Goal: Task Accomplishment & Management: Use online tool/utility

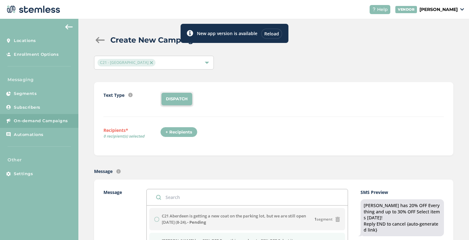
scroll to position [126, 0]
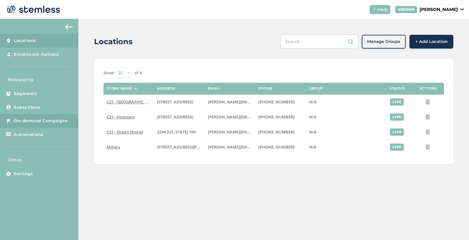
click at [40, 121] on span "On-demand Campaigns" at bounding box center [41, 121] width 54 height 6
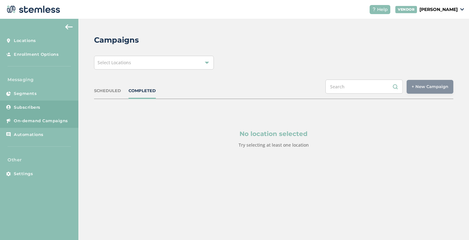
click at [30, 110] on span "Subscribers" at bounding box center [27, 107] width 27 height 6
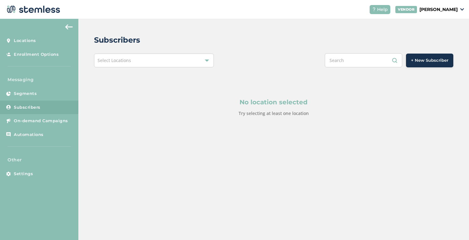
click at [138, 57] on div "Select Locations" at bounding box center [154, 61] width 120 height 14
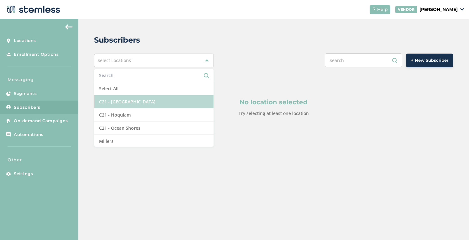
click at [127, 101] on li "C21 - [GEOGRAPHIC_DATA]" at bounding box center [153, 101] width 119 height 13
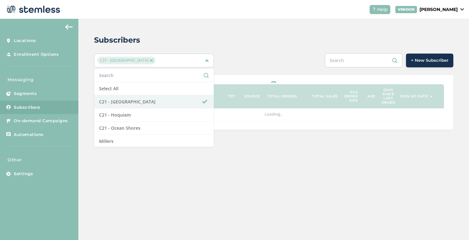
click at [264, 48] on div "Subscribers C21 - [GEOGRAPHIC_DATA] Select All C21 - [GEOGRAPHIC_DATA] C21 - Ho…" at bounding box center [273, 82] width 391 height 127
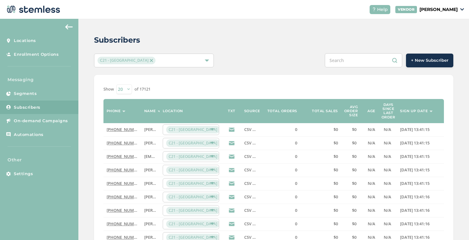
click at [442, 61] on span "+ New Subscriber" at bounding box center [429, 60] width 37 height 6
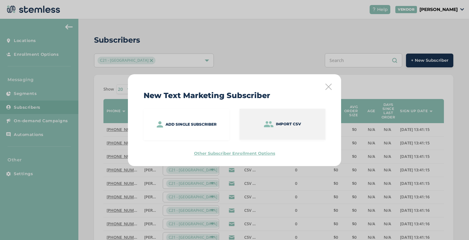
click at [298, 123] on p "Import CSV" at bounding box center [288, 124] width 25 height 6
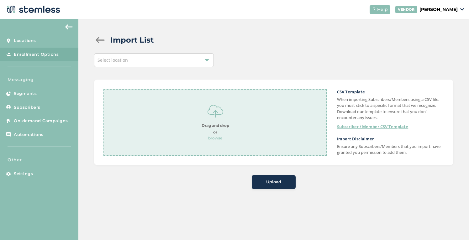
click at [165, 63] on div "Select location" at bounding box center [154, 60] width 120 height 14
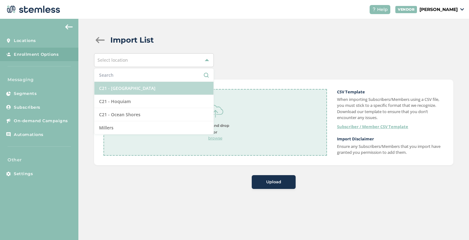
click at [157, 84] on li "C21 - [GEOGRAPHIC_DATA]" at bounding box center [153, 88] width 119 height 13
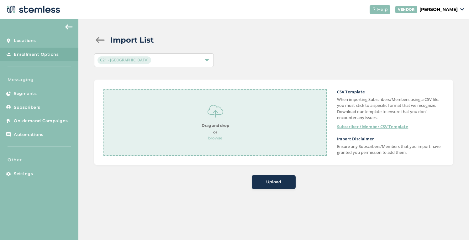
click at [206, 135] on div "Drag and drop or browse" at bounding box center [216, 122] width 28 height 38
click at [287, 182] on div "Upload" at bounding box center [274, 182] width 34 height 6
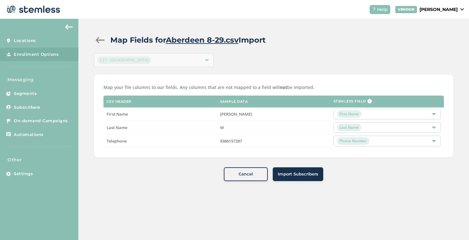
click at [309, 178] on button "Import Subscribers" at bounding box center [298, 174] width 50 height 14
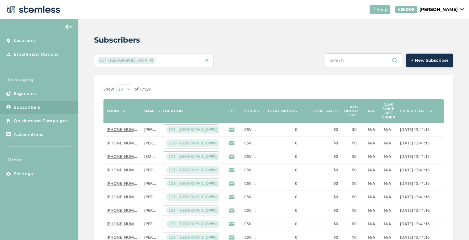
click at [164, 61] on div "C21 - [GEOGRAPHIC_DATA]" at bounding box center [151, 61] width 107 height 8
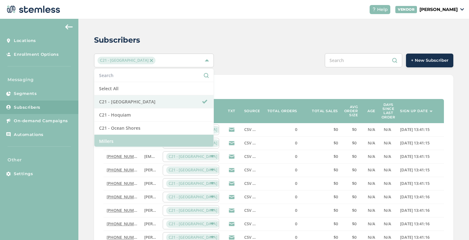
click at [178, 137] on li "Millers" at bounding box center [153, 141] width 119 height 13
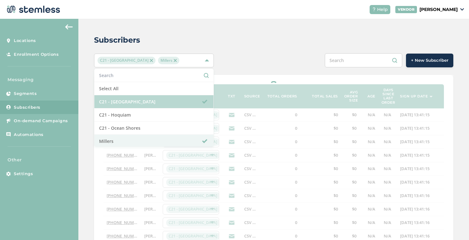
click at [187, 97] on li "C21 - [GEOGRAPHIC_DATA]" at bounding box center [153, 101] width 119 height 13
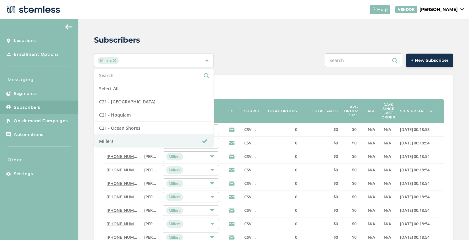
click at [275, 40] on div "Subscribers" at bounding box center [271, 39] width 354 height 11
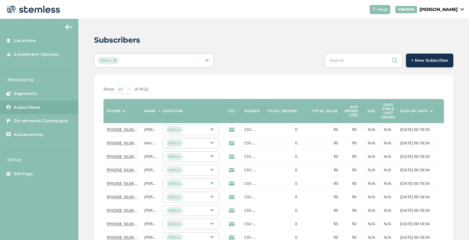
click at [425, 62] on span "+ New Subscriber" at bounding box center [429, 60] width 37 height 6
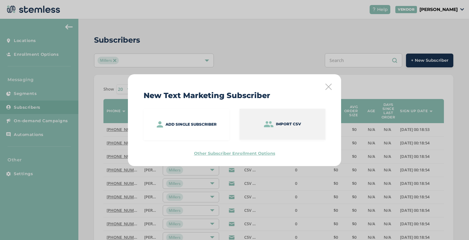
click at [283, 122] on p "Import CSV" at bounding box center [288, 124] width 25 height 6
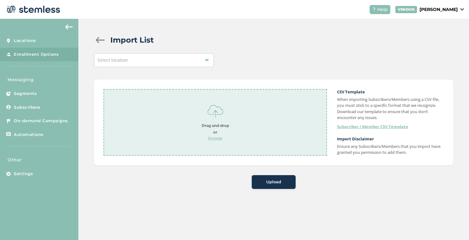
click at [166, 61] on div "Select location" at bounding box center [154, 60] width 120 height 14
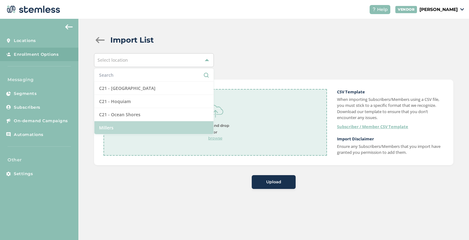
click at [136, 128] on li "Millers" at bounding box center [153, 127] width 119 height 13
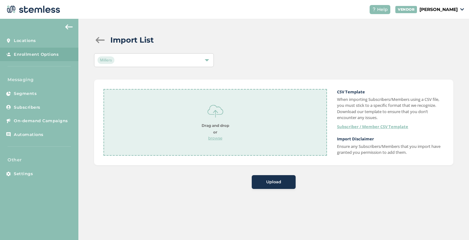
click at [218, 130] on div "Drag and drop or browse" at bounding box center [216, 122] width 28 height 38
click at [282, 183] on div "Upload" at bounding box center [274, 182] width 34 height 6
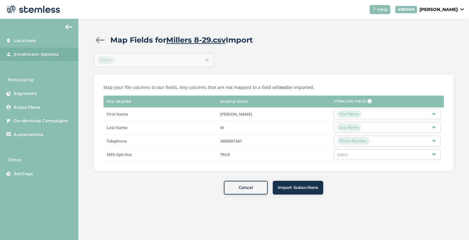
click at [282, 183] on button "Import Subscribers" at bounding box center [298, 188] width 50 height 14
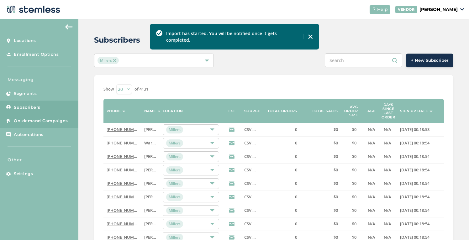
click at [32, 123] on span "On-demand Campaigns" at bounding box center [41, 121] width 54 height 6
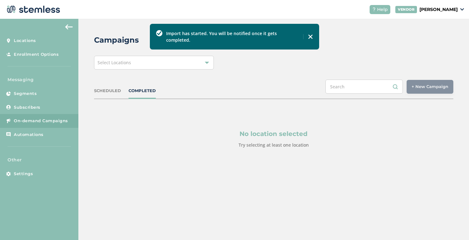
click at [147, 60] on div "Select Locations" at bounding box center [154, 63] width 120 height 14
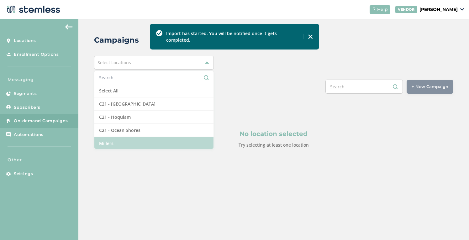
click at [133, 142] on li "Millers" at bounding box center [153, 143] width 119 height 13
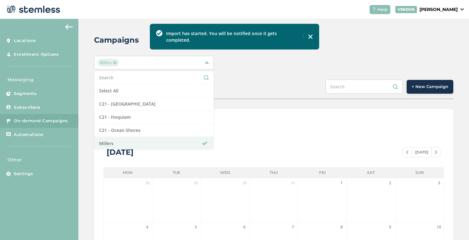
click at [382, 53] on div "Campaigns Millers Select All C21 - [GEOGRAPHIC_DATA] C21 - Hoquiam C21 - Ocean …" at bounding box center [273, 222] width 391 height 406
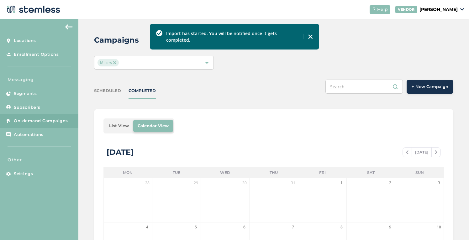
click at [423, 83] on button "+ New Campaign" at bounding box center [430, 87] width 47 height 14
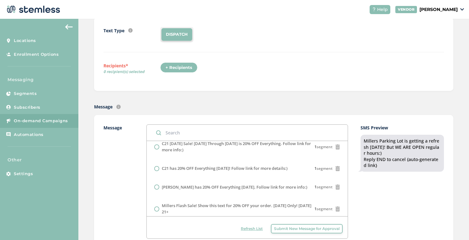
scroll to position [204, 0]
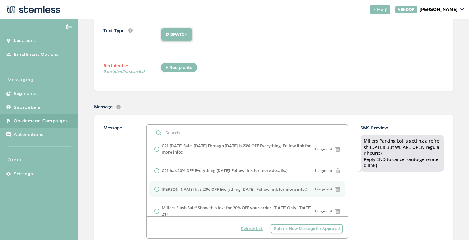
click at [243, 187] on label "[PERSON_NAME] has 20% OFF Everything [DATE]. Follow link for more info:)" at bounding box center [235, 190] width 146 height 6
radio input "false"
radio input "true"
click at [184, 67] on div "+ Recipients" at bounding box center [178, 67] width 37 height 11
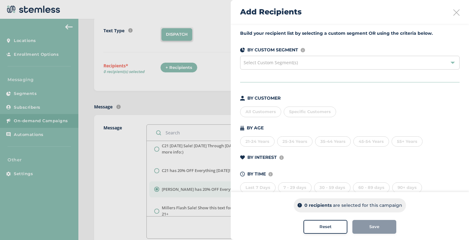
click at [255, 115] on div "All Customers" at bounding box center [260, 112] width 41 height 11
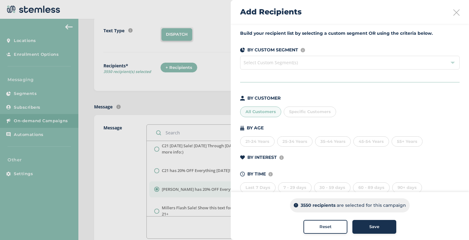
click at [196, 103] on div at bounding box center [234, 120] width 469 height 240
click at [361, 223] on button "Save" at bounding box center [374, 227] width 44 height 14
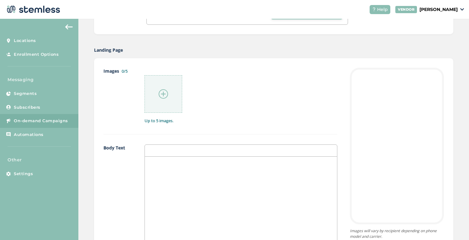
scroll to position [283, 0]
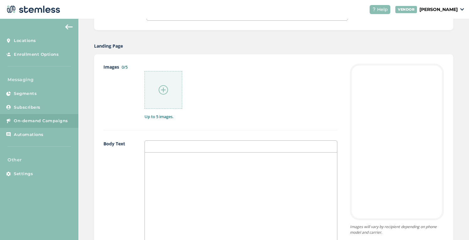
click at [165, 89] on img at bounding box center [163, 89] width 9 height 9
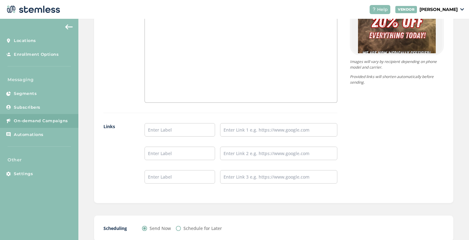
scroll to position [462, 0]
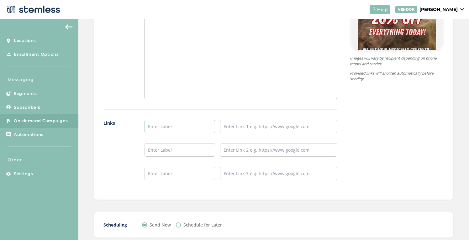
click at [161, 125] on input "text" at bounding box center [180, 126] width 71 height 13
type input "Menu/Pre Order"
click at [230, 128] on input "text" at bounding box center [278, 126] width 117 height 13
type input "[URL][DOMAIN_NAME]"
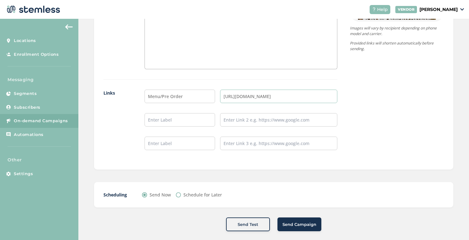
scroll to position [499, 0]
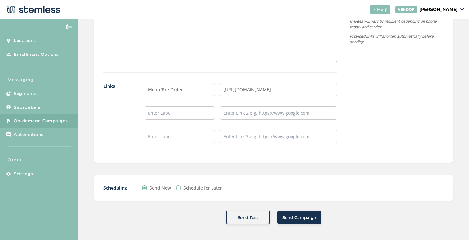
click at [312, 220] on span "Send Campaign" at bounding box center [300, 218] width 34 height 6
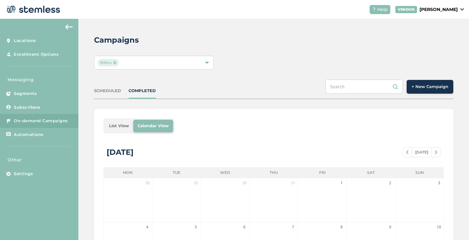
click at [114, 61] on img at bounding box center [114, 62] width 3 height 3
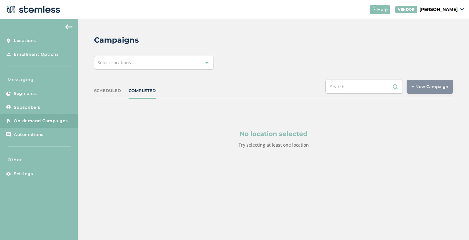
click at [133, 62] on div "Select Locations" at bounding box center [154, 63] width 120 height 14
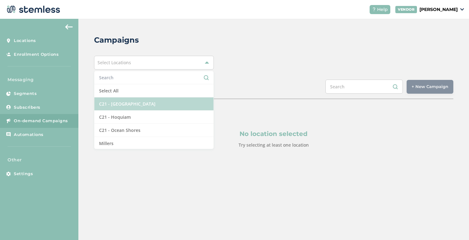
click at [132, 101] on li "C21 - [GEOGRAPHIC_DATA]" at bounding box center [153, 104] width 119 height 13
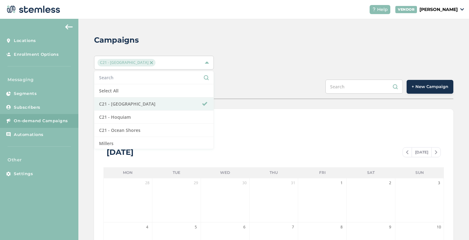
click at [262, 59] on div "C21 - [GEOGRAPHIC_DATA] Select All C21 - [GEOGRAPHIC_DATA] C21 - Hoquiam C21 - …" at bounding box center [273, 63] width 359 height 14
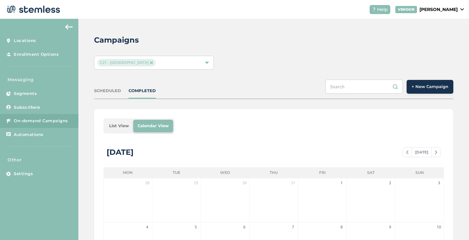
click at [430, 87] on span "+ New Campaign" at bounding box center [430, 87] width 37 height 6
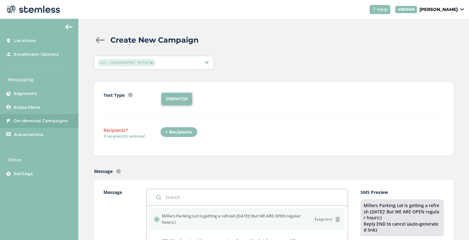
click at [181, 131] on div "+ Recipients" at bounding box center [178, 132] width 37 height 11
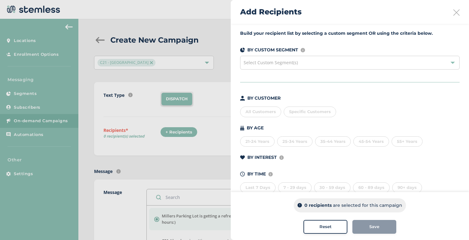
click at [257, 111] on div "All Customers" at bounding box center [260, 112] width 41 height 11
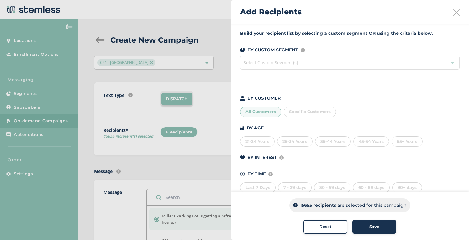
click at [257, 111] on div "All Customers" at bounding box center [260, 112] width 41 height 11
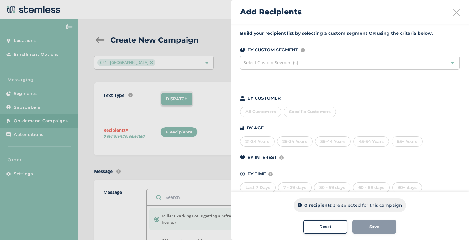
click at [258, 109] on div "All Customers" at bounding box center [260, 112] width 41 height 11
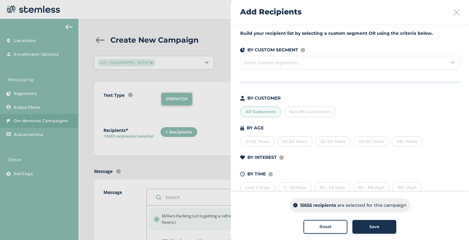
click at [364, 227] on div "Save" at bounding box center [374, 227] width 34 height 6
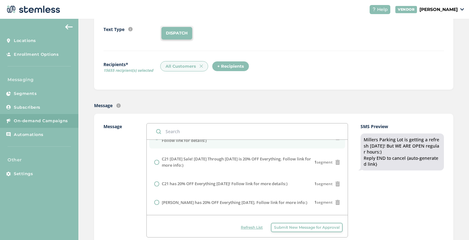
scroll to position [190, 0]
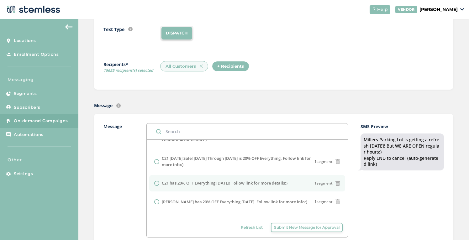
click at [266, 180] on label "C21 has 20% OFF Everything [DATE]! Follow link for more details:)" at bounding box center [225, 183] width 126 height 6
radio input "false"
radio input "true"
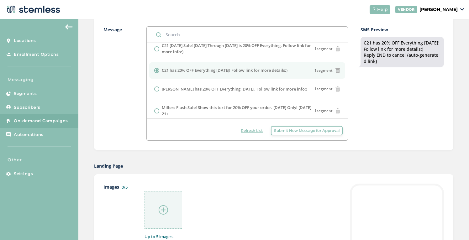
scroll to position [227, 0]
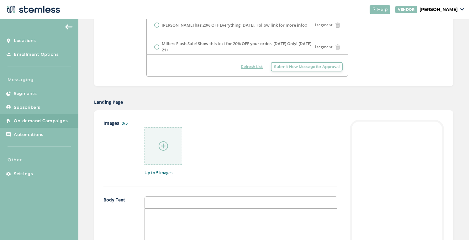
click at [172, 144] on div at bounding box center [164, 146] width 38 height 38
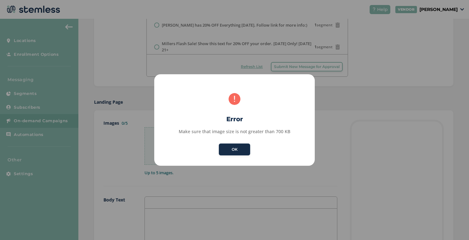
click at [244, 147] on button "OK" at bounding box center [234, 150] width 31 height 12
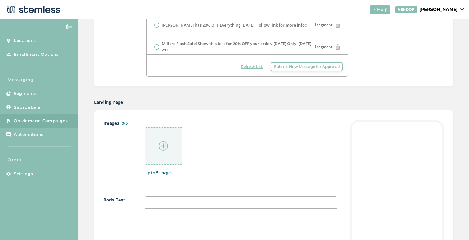
click at [173, 149] on div at bounding box center [164, 146] width 38 height 38
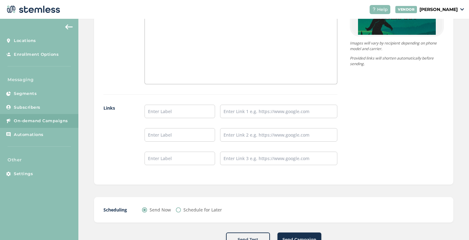
scroll to position [479, 0]
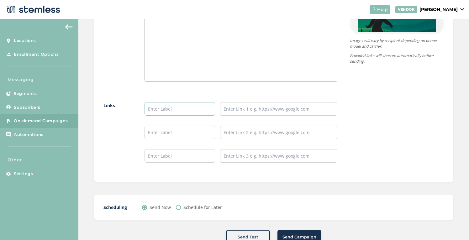
click at [157, 109] on input "text" at bounding box center [180, 108] width 71 height 13
type input "Aberdeen Menu"
click at [158, 132] on input "text" at bounding box center [180, 132] width 71 height 13
type input "Hoquiam Menu"
click at [163, 153] on input "text" at bounding box center [180, 155] width 71 height 13
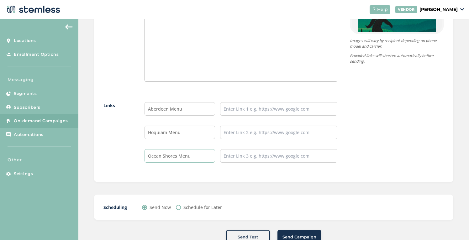
type input "Ocean Shores Menu"
click at [262, 108] on input "text" at bounding box center [278, 108] width 117 height 13
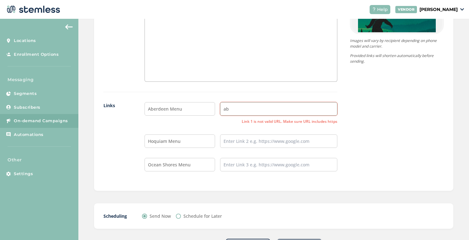
type input "a"
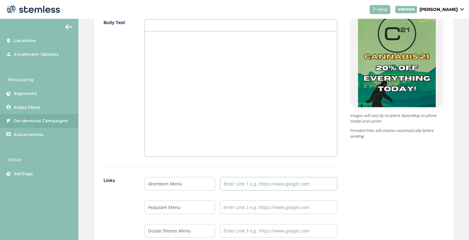
scroll to position [499, 0]
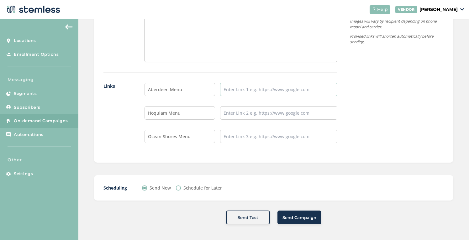
click at [235, 93] on input "text" at bounding box center [278, 89] width 117 height 13
paste input "[URL][DOMAIN_NAME]"
type input "[URL][DOMAIN_NAME]"
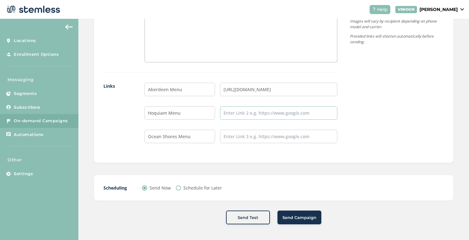
click at [231, 112] on input "text" at bounding box center [278, 112] width 117 height 13
click at [264, 110] on input "text" at bounding box center [278, 112] width 117 height 13
paste input "[URL][DOMAIN_NAME]"
type input "[URL][DOMAIN_NAME]"
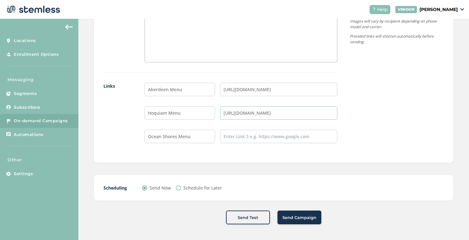
scroll to position [0, 0]
click at [233, 139] on input "text" at bounding box center [278, 136] width 117 height 13
paste input "[URL][DOMAIN_NAME]"
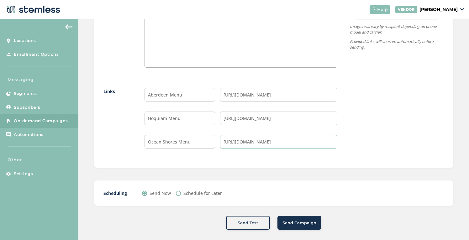
scroll to position [499, 0]
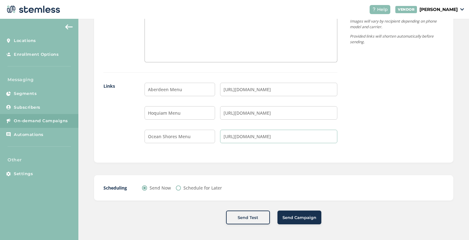
type input "[URL][DOMAIN_NAME]"
click at [294, 221] on button "Send Campaign" at bounding box center [300, 218] width 44 height 14
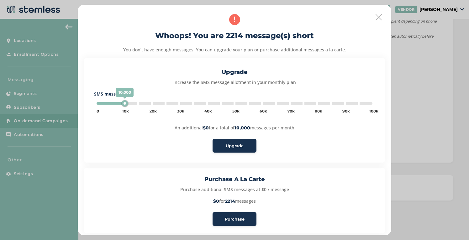
type input "45000"
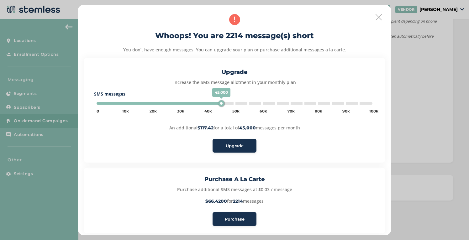
click at [247, 218] on div "Purchase" at bounding box center [235, 219] width 34 height 6
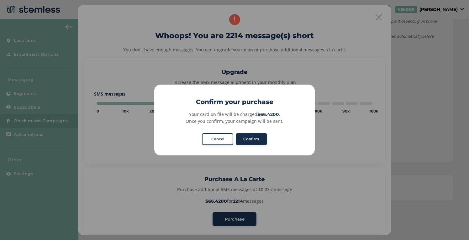
click at [256, 140] on button "Confirm" at bounding box center [251, 139] width 31 height 12
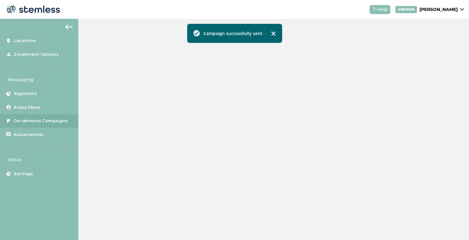
scroll to position [184, 0]
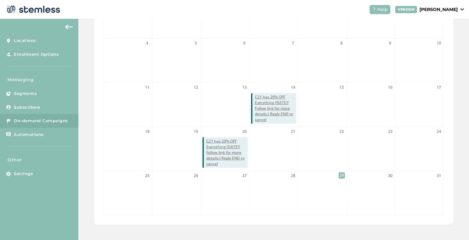
click at [36, 124] on span "On-demand Campaigns" at bounding box center [41, 121] width 54 height 6
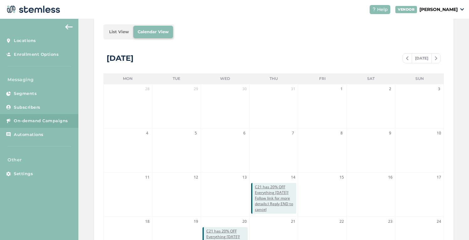
scroll to position [3, 0]
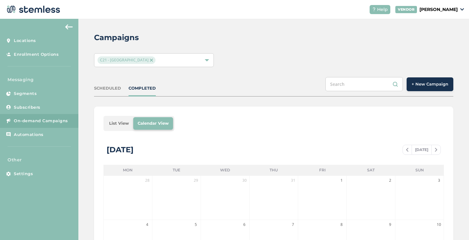
click at [132, 61] on span "C21 - [GEOGRAPHIC_DATA]" at bounding box center [127, 60] width 58 height 8
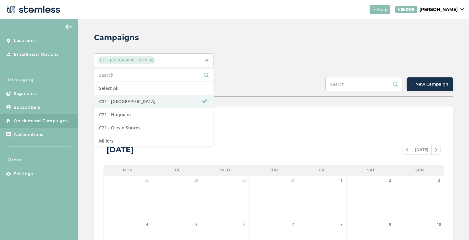
click at [150, 59] on img at bounding box center [151, 60] width 3 height 3
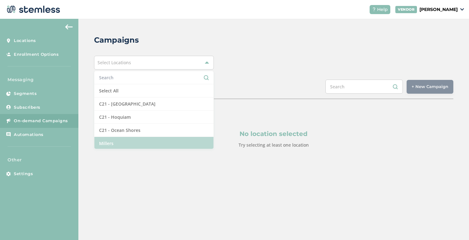
click at [127, 143] on li "Millers" at bounding box center [153, 143] width 119 height 13
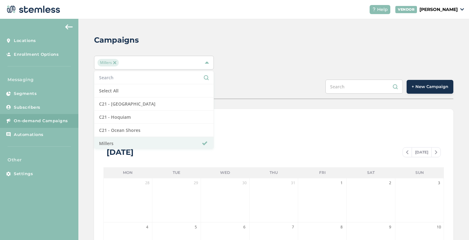
click at [273, 37] on div "Campaigns" at bounding box center [271, 39] width 354 height 11
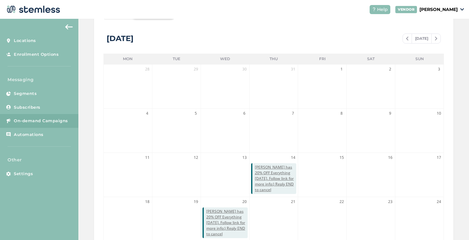
scroll to position [184, 0]
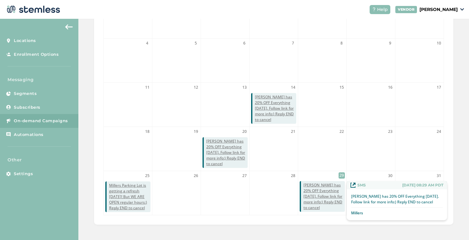
click at [317, 188] on span "[PERSON_NAME] has 20% OFF Everything [DATE]. Follow link for more info:) Reply …" at bounding box center [324, 197] width 41 height 28
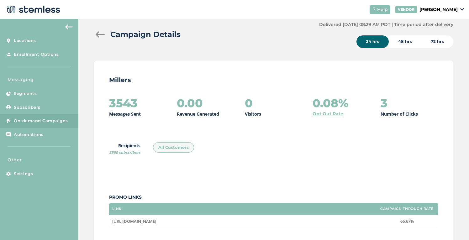
scroll to position [14, 0]
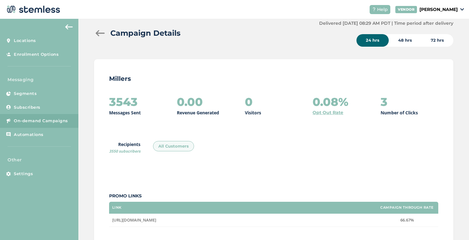
click at [99, 35] on div at bounding box center [100, 33] width 13 height 6
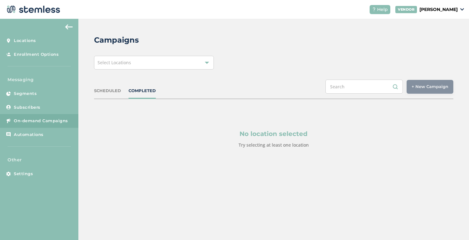
click at [154, 62] on div "Select Locations" at bounding box center [154, 63] width 120 height 14
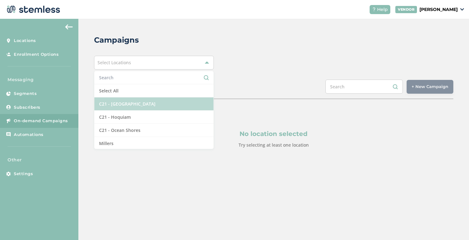
click at [136, 106] on li "C21 - [GEOGRAPHIC_DATA]" at bounding box center [153, 104] width 119 height 13
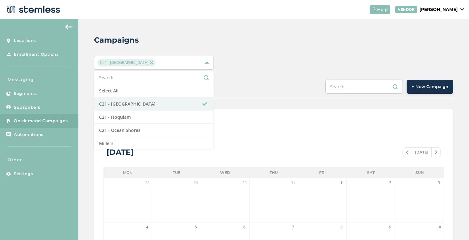
click at [259, 123] on div "List View Calendar View" at bounding box center [273, 126] width 341 height 15
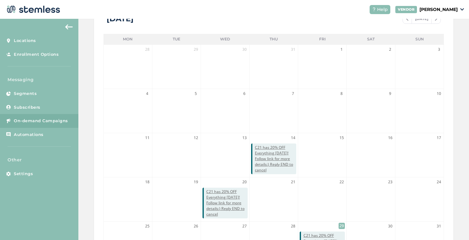
scroll to position [184, 0]
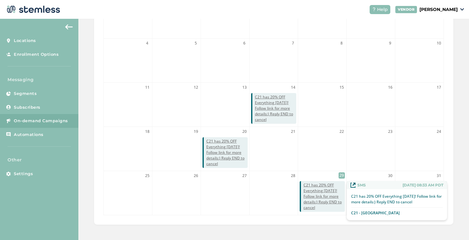
click at [323, 189] on span "C21 has 20% OFF Everything [DATE]! Follow link for more details:) Reply END to …" at bounding box center [324, 197] width 41 height 28
